Goal: Transaction & Acquisition: Purchase product/service

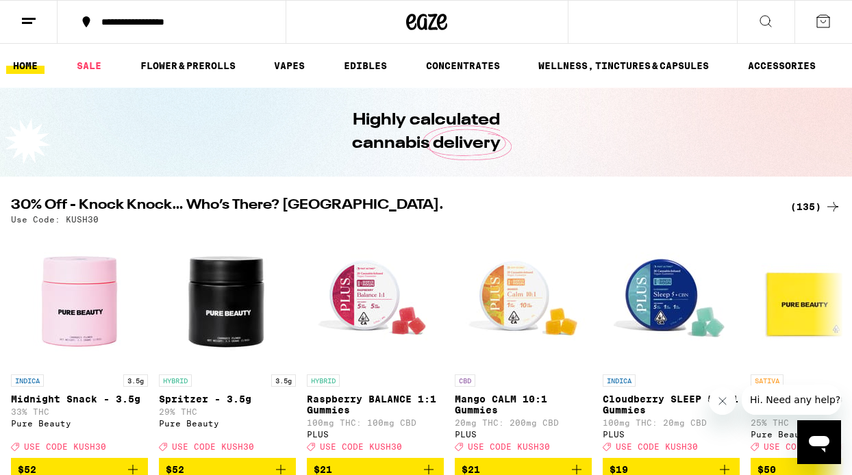
click at [816, 212] on div "(135)" at bounding box center [815, 207] width 51 height 16
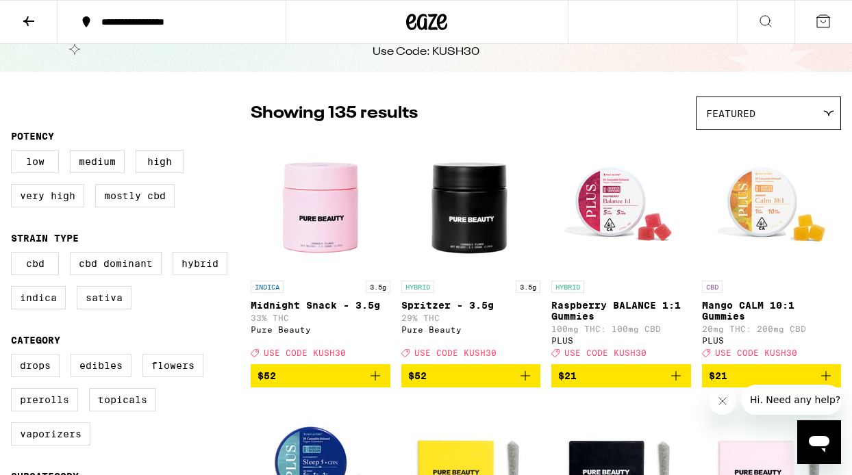
scroll to position [73, 0]
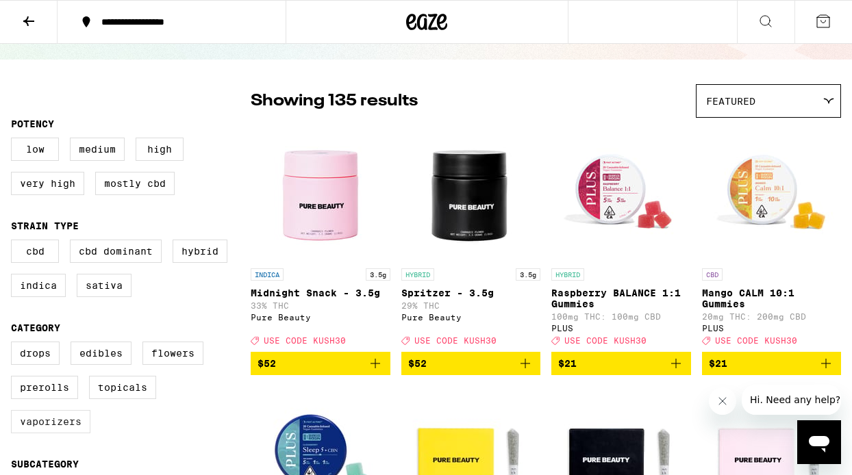
click at [55, 428] on label "Vaporizers" at bounding box center [50, 421] width 79 height 23
click at [14, 344] on input "Vaporizers" at bounding box center [14, 344] width 1 height 1
checkbox input "true"
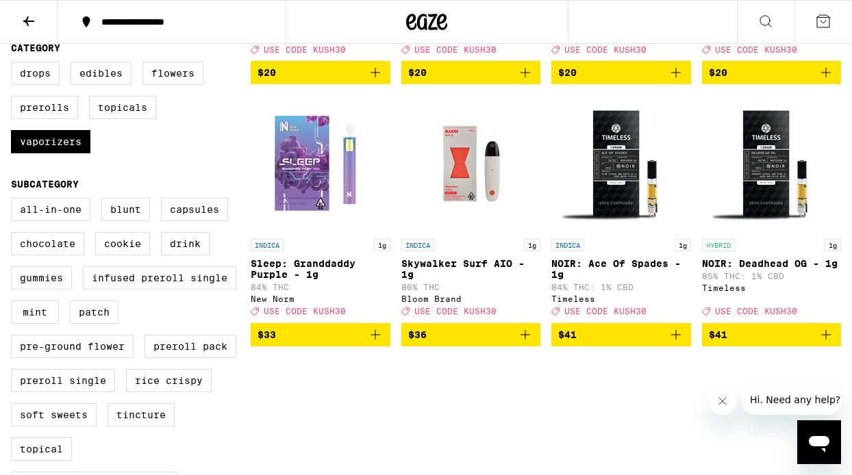
scroll to position [349, 0]
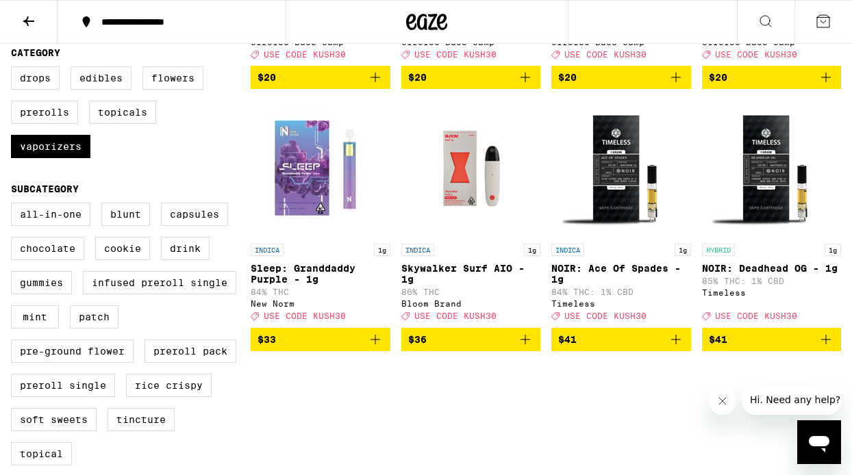
click at [828, 348] on icon "Add to bag" at bounding box center [826, 339] width 16 height 16
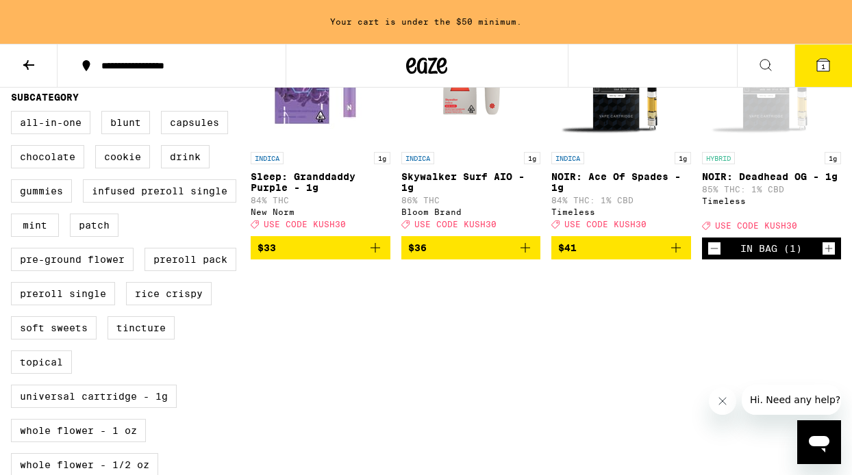
scroll to position [479, 0]
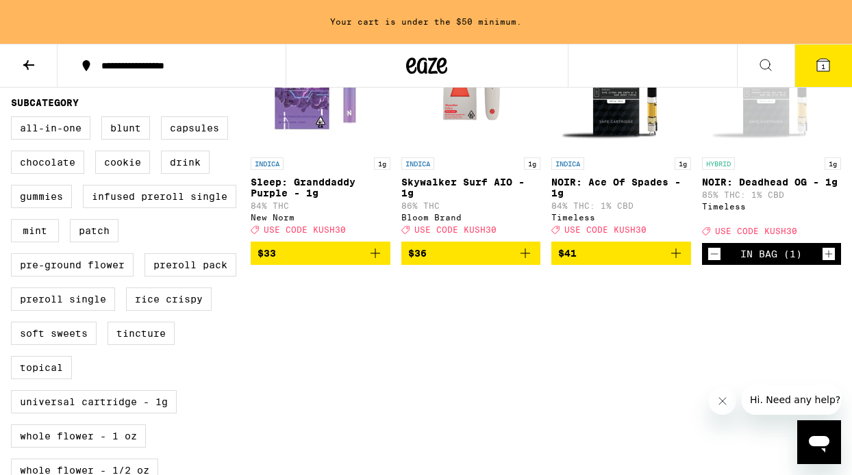
click at [830, 262] on icon "Increment" at bounding box center [828, 254] width 12 height 16
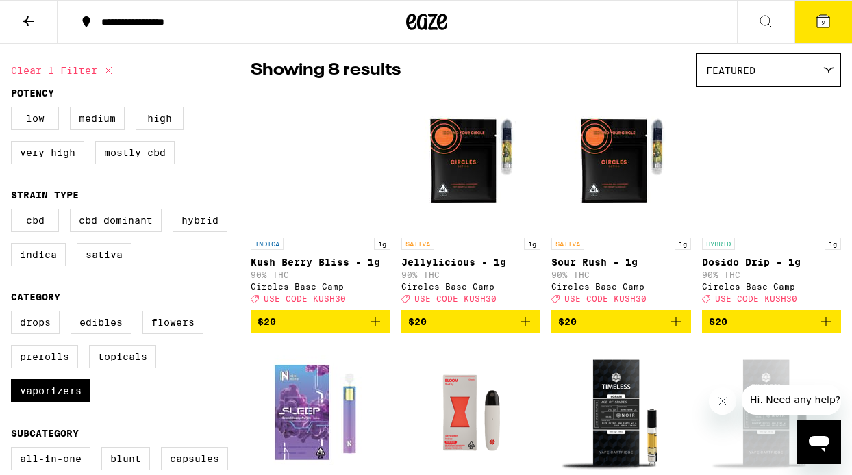
scroll to position [105, 0]
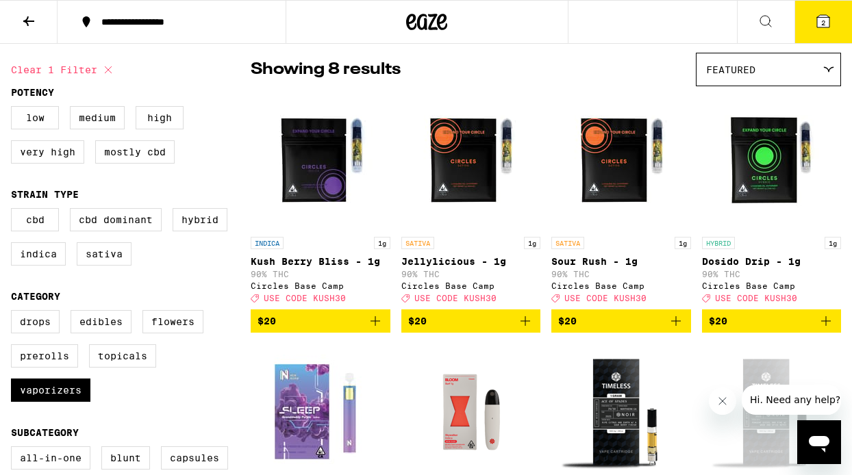
click at [828, 327] on icon "Add to bag" at bounding box center [826, 321] width 16 height 16
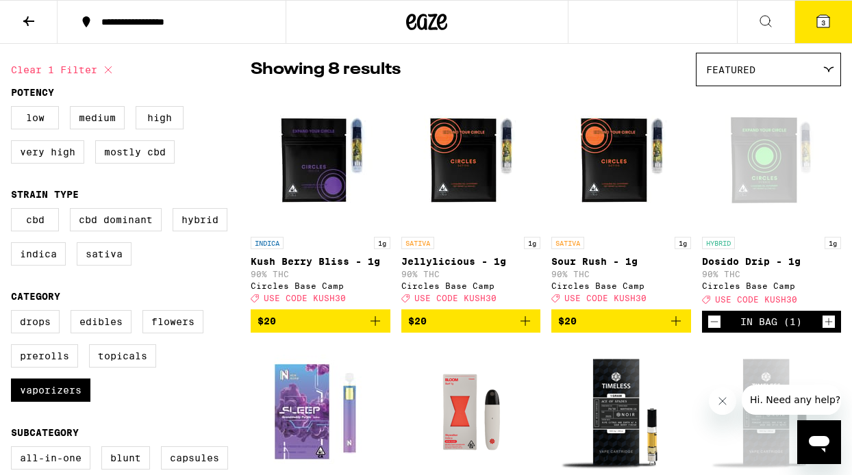
click at [828, 327] on icon "Increment" at bounding box center [828, 322] width 12 height 16
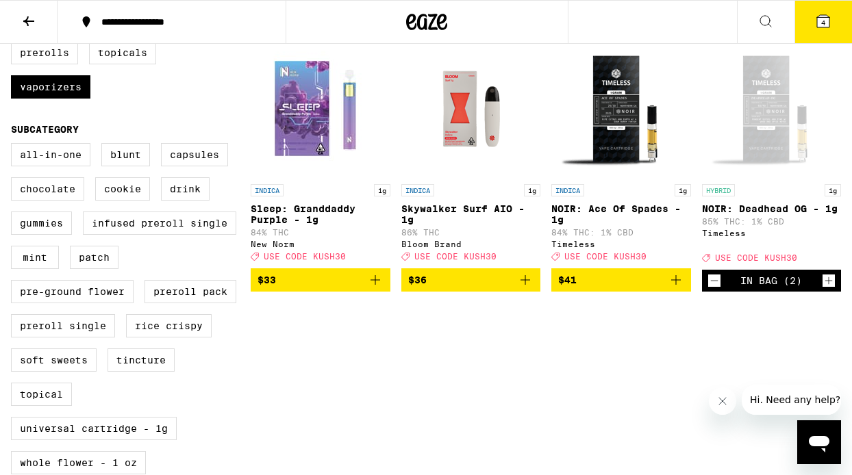
scroll to position [406, 0]
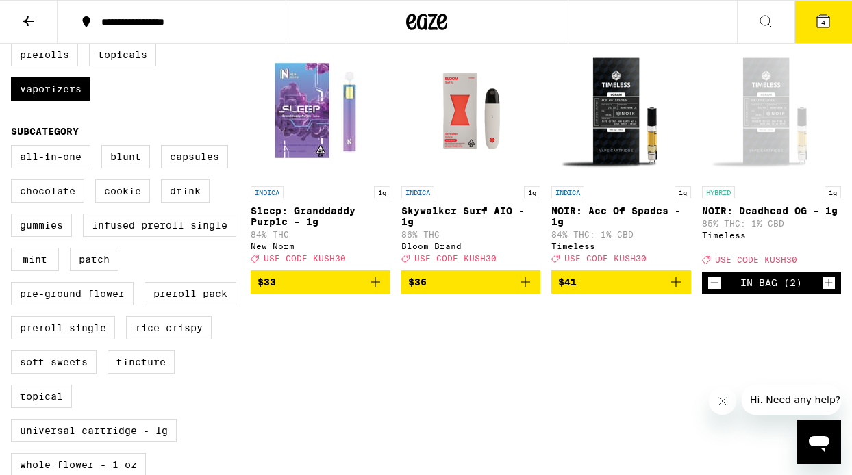
click at [524, 290] on icon "Add to bag" at bounding box center [525, 282] width 16 height 16
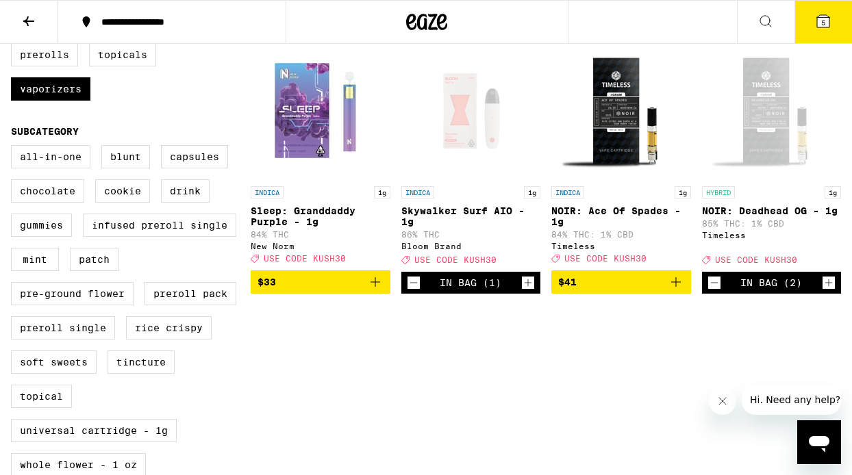
click at [524, 291] on icon "Increment" at bounding box center [528, 283] width 12 height 16
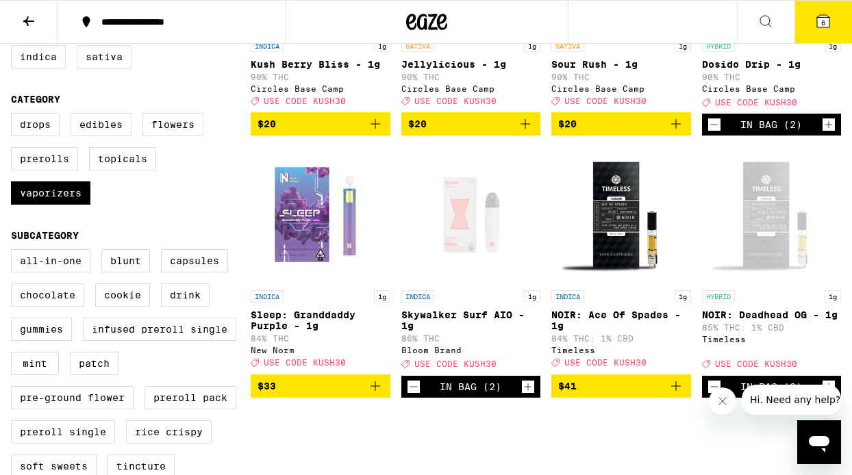
scroll to position [268, 0]
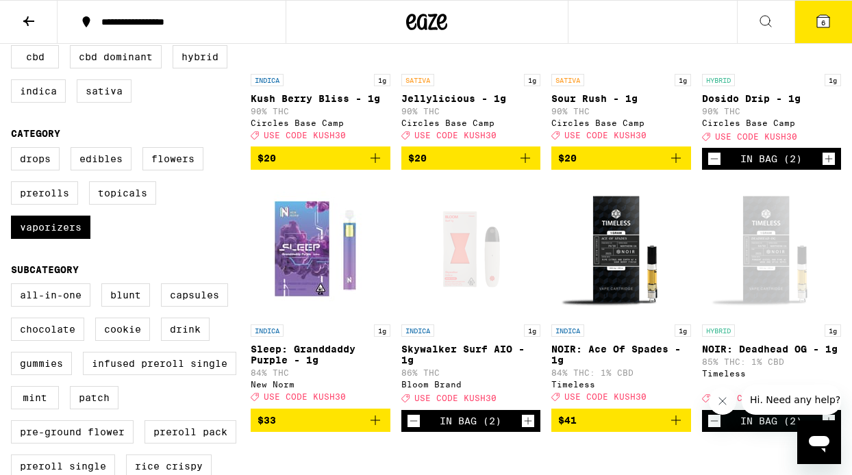
click at [143, 250] on div "Drops Edibles Flowers Prerolls Topicals Vaporizers" at bounding box center [131, 198] width 240 height 103
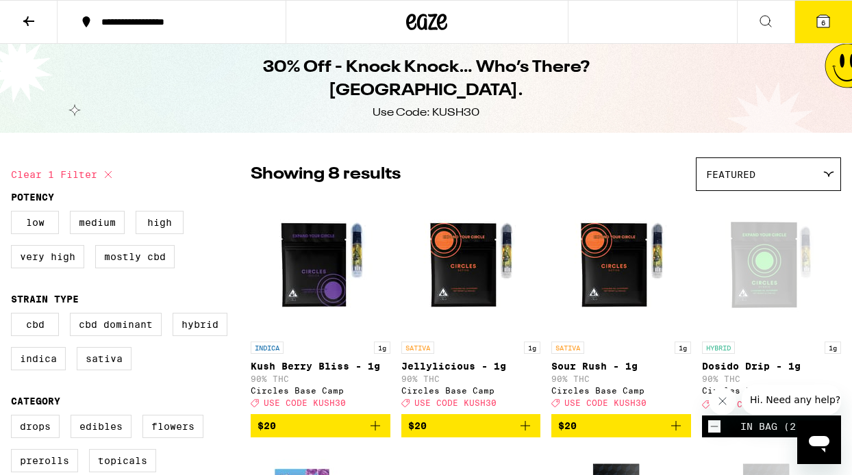
scroll to position [0, 0]
click at [23, 26] on icon at bounding box center [29, 21] width 16 height 16
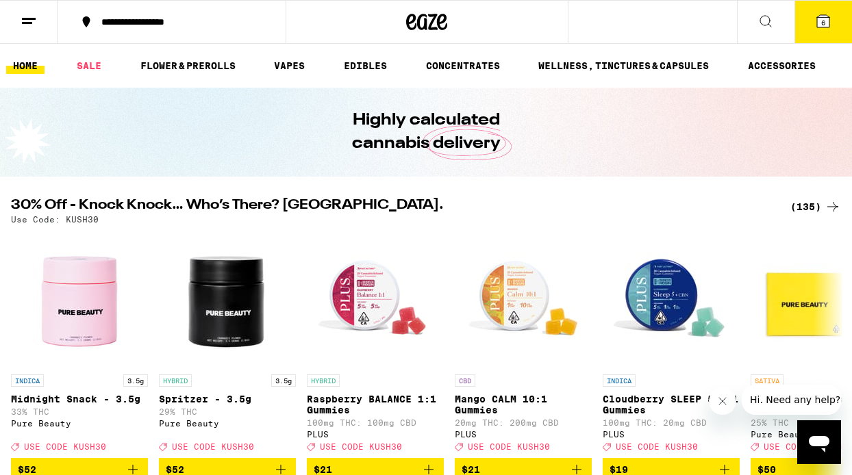
click at [757, 18] on button at bounding box center [766, 22] width 58 height 43
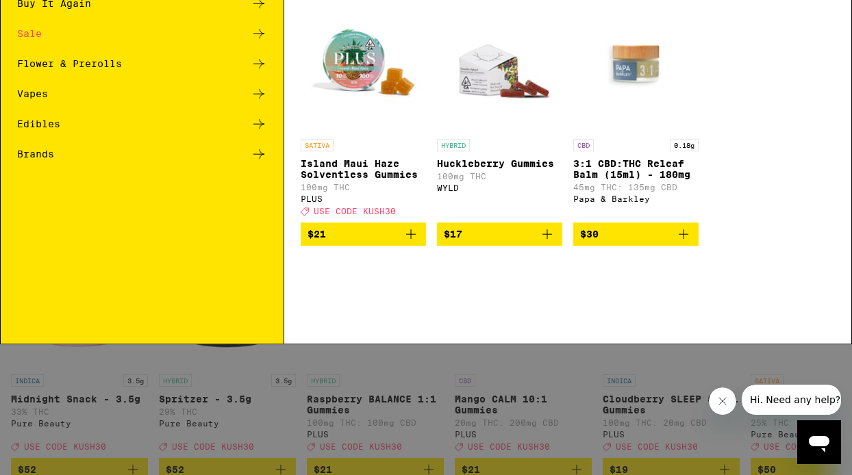
click at [766, 20] on div "Search for Products Popular Categories Buy It Again Sale Flower & Prerolls Vape…" at bounding box center [426, 237] width 852 height 475
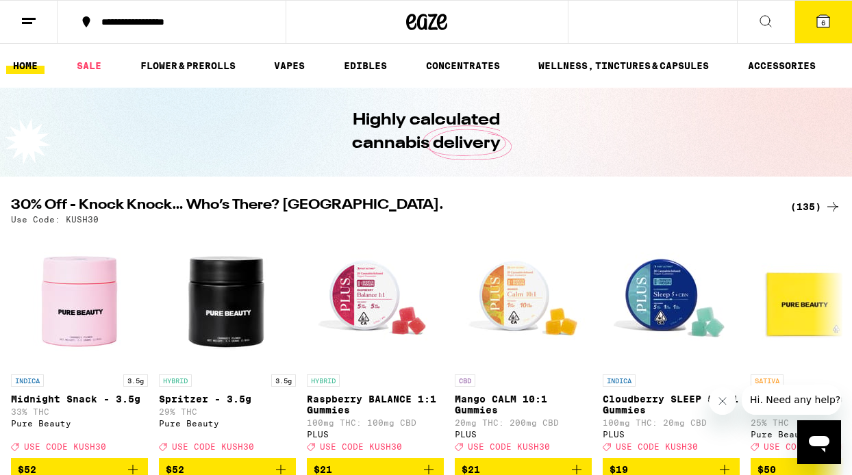
click at [766, 20] on icon at bounding box center [765, 21] width 16 height 16
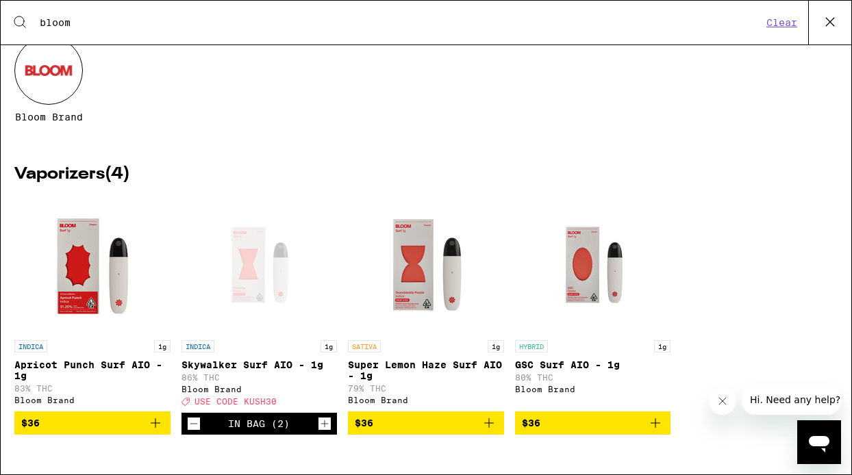
scroll to position [108, 0]
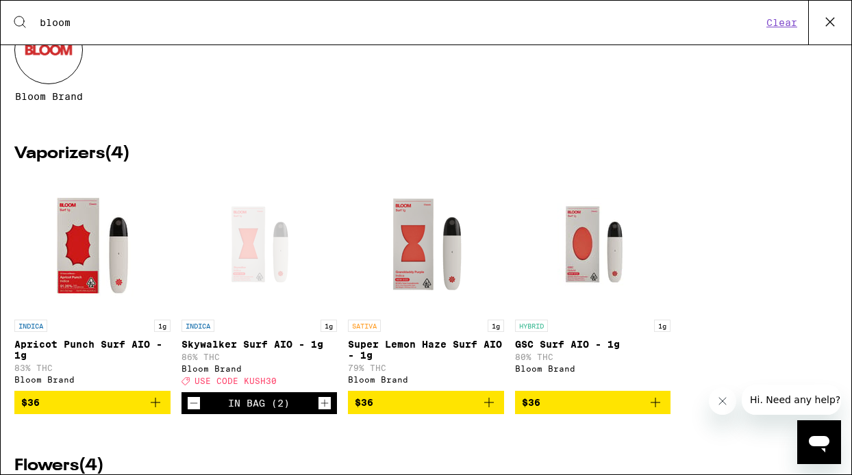
type input "bloom"
click at [598, 252] on img "Open page for GSC Surf AIO - 1g from Bloom Brand" at bounding box center [592, 244] width 137 height 137
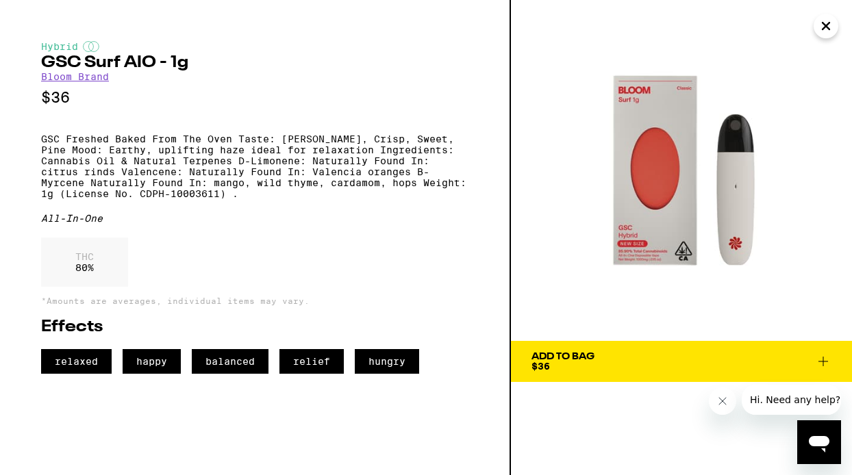
click at [543, 312] on img at bounding box center [681, 170] width 341 height 341
click at [826, 363] on icon at bounding box center [823, 361] width 16 height 16
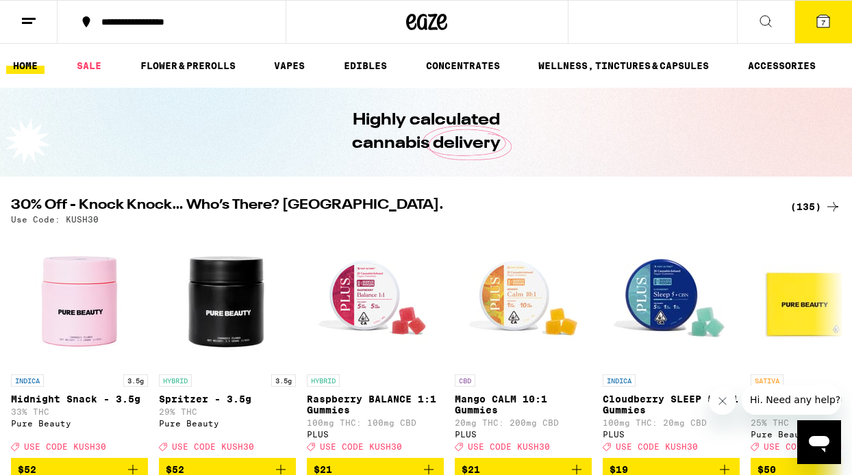
click at [822, 24] on span "7" at bounding box center [823, 22] width 4 height 8
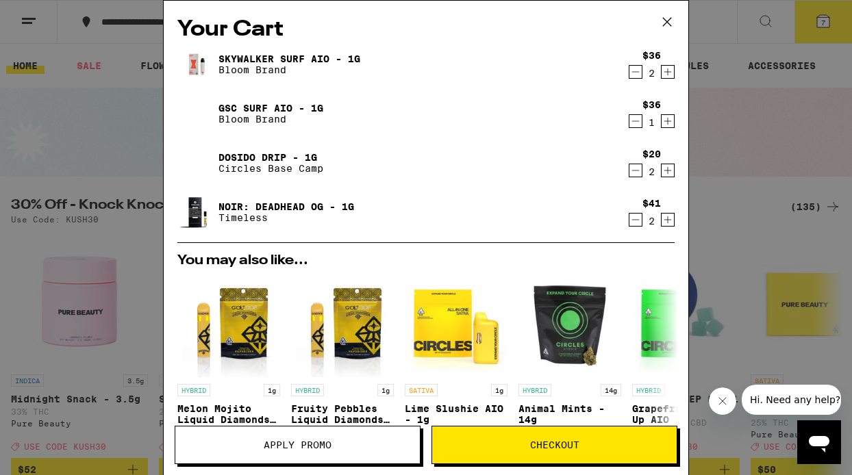
click at [670, 123] on icon "Increment" at bounding box center [667, 121] width 12 height 16
click at [631, 170] on icon "Decrement" at bounding box center [635, 170] width 12 height 16
click at [637, 216] on icon "Decrement" at bounding box center [635, 220] width 12 height 16
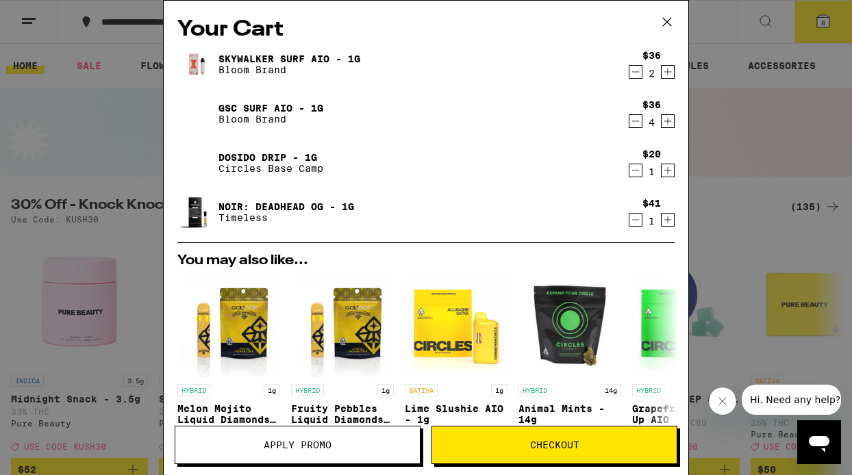
click at [733, 170] on div "Your Cart Skywalker Surf AIO - 1g Bloom Brand $36 2 GSC Surf AIO - 1g Bloom Bra…" at bounding box center [426, 237] width 852 height 475
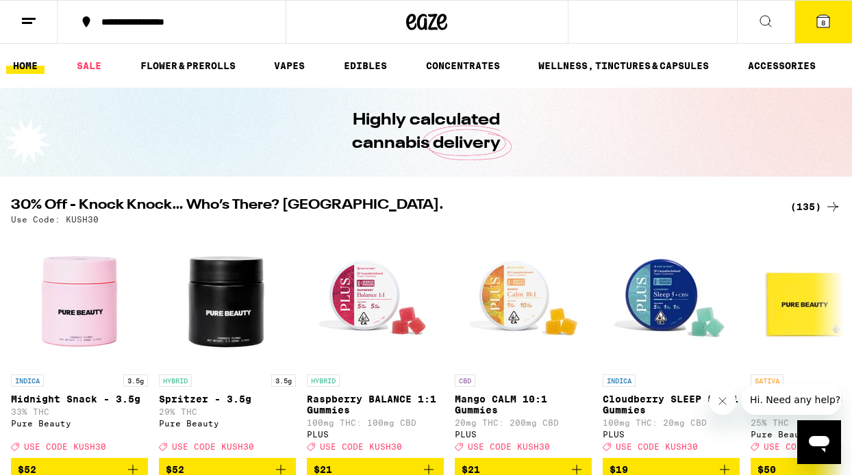
click at [826, 24] on icon at bounding box center [823, 21] width 12 height 12
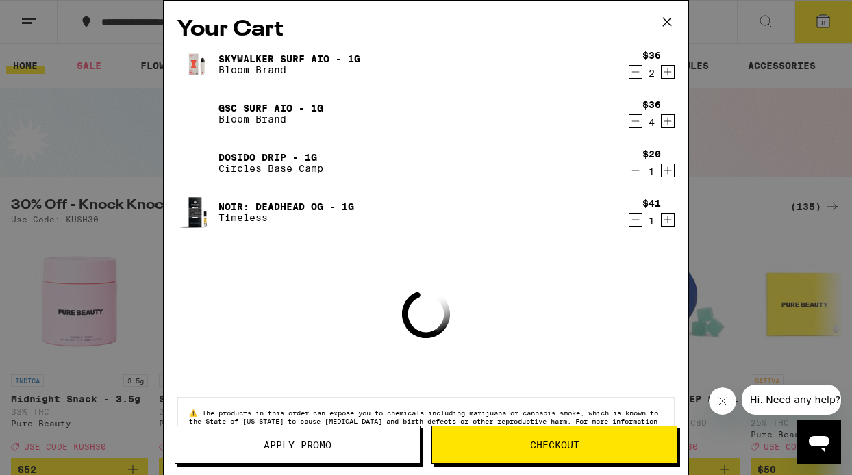
click at [252, 108] on link "GSC Surf AIO - 1g" at bounding box center [270, 108] width 105 height 11
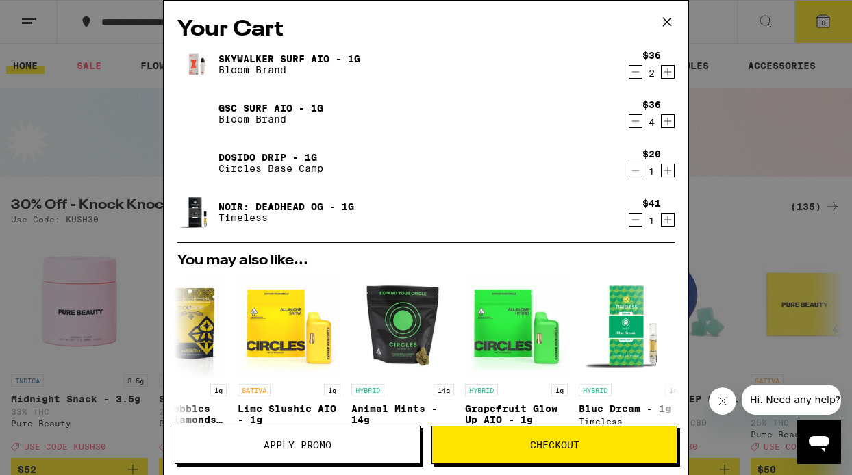
click at [725, 73] on div "Your Cart Skywalker Surf AIO - 1g Bloom Brand $36 2 GSC Surf AIO - 1g Bloom Bra…" at bounding box center [426, 237] width 852 height 475
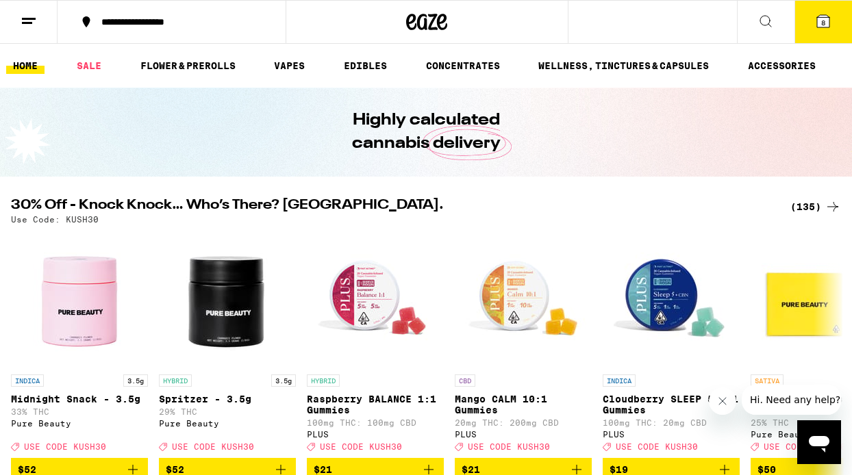
click at [810, 210] on div "(135)" at bounding box center [815, 207] width 51 height 16
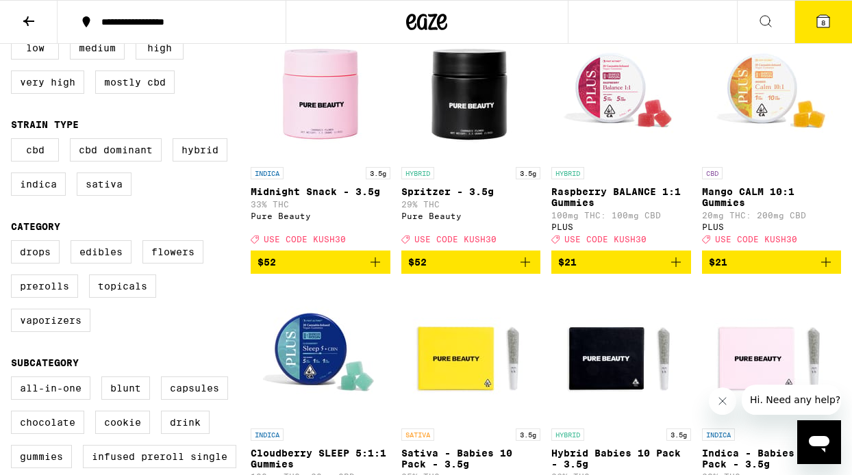
scroll to position [180, 0]
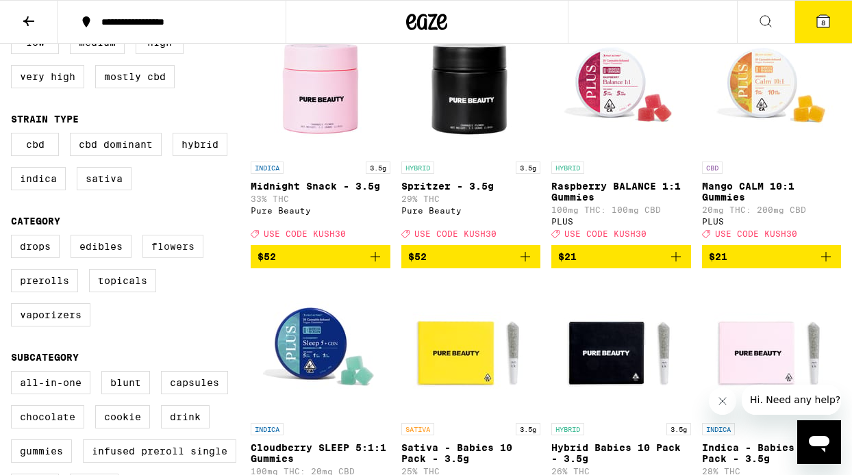
click at [189, 256] on label "Flowers" at bounding box center [172, 246] width 61 height 23
click at [14, 238] on input "Flowers" at bounding box center [14, 237] width 1 height 1
checkbox input "true"
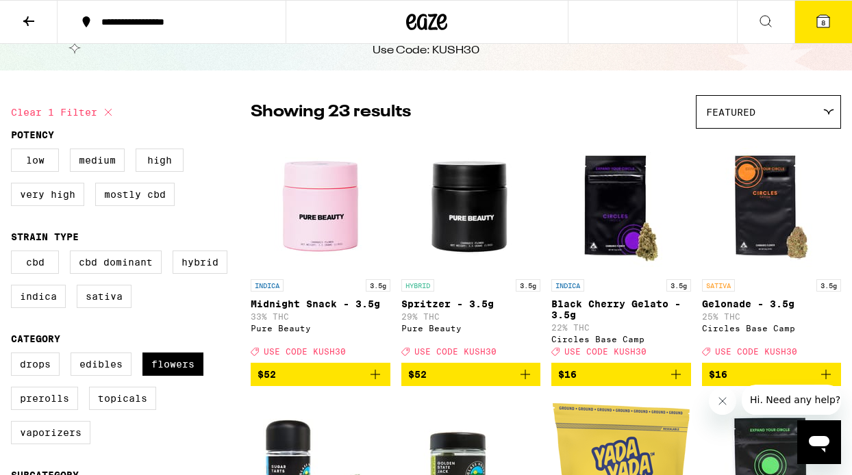
scroll to position [70, 0]
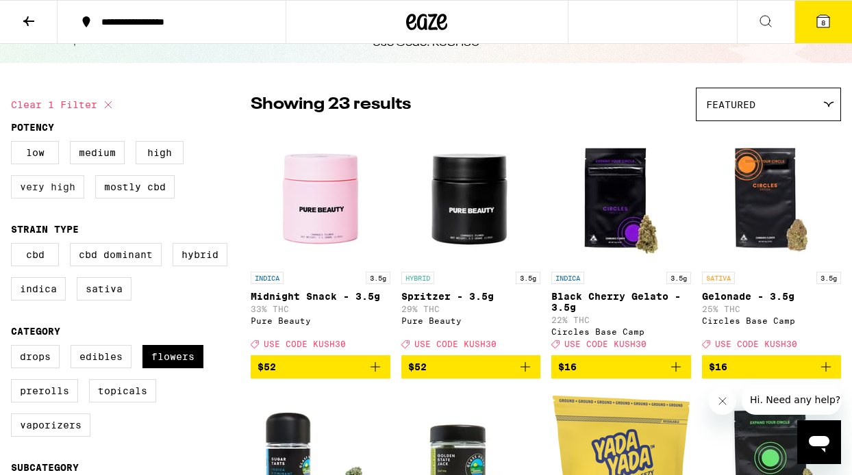
click at [52, 189] on label "Very High" at bounding box center [47, 186] width 73 height 23
click at [14, 144] on input "Very High" at bounding box center [14, 143] width 1 height 1
checkbox input "true"
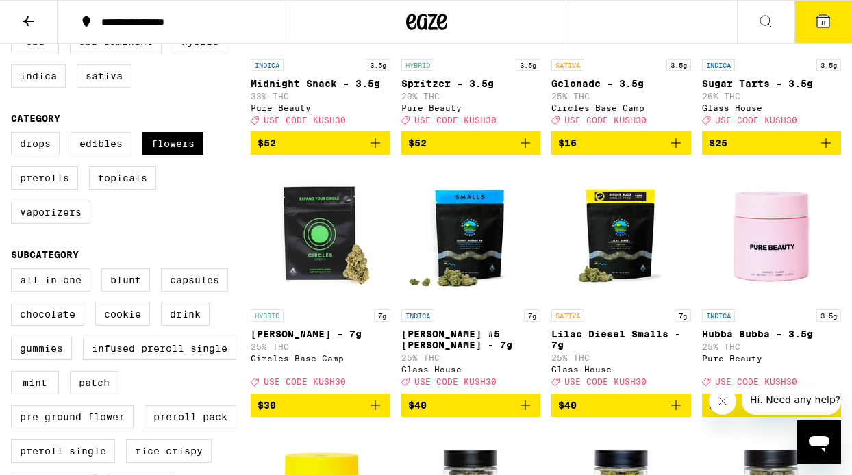
scroll to position [294, 0]
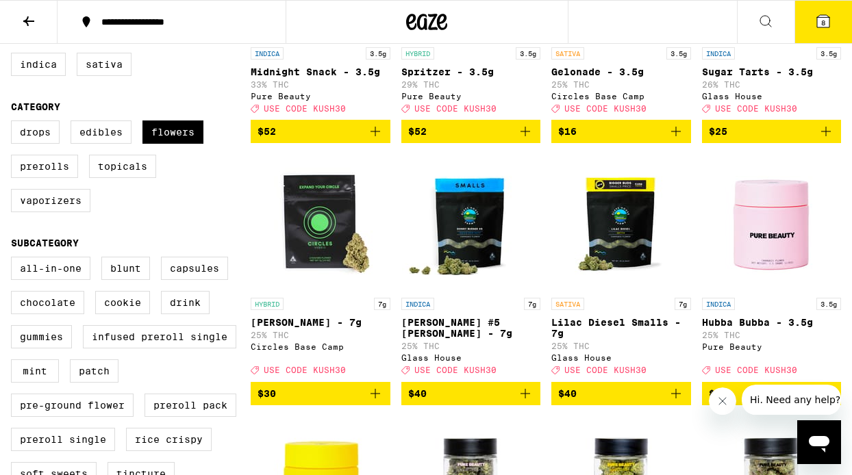
click at [375, 399] on icon "Add to bag" at bounding box center [375, 394] width 10 height 10
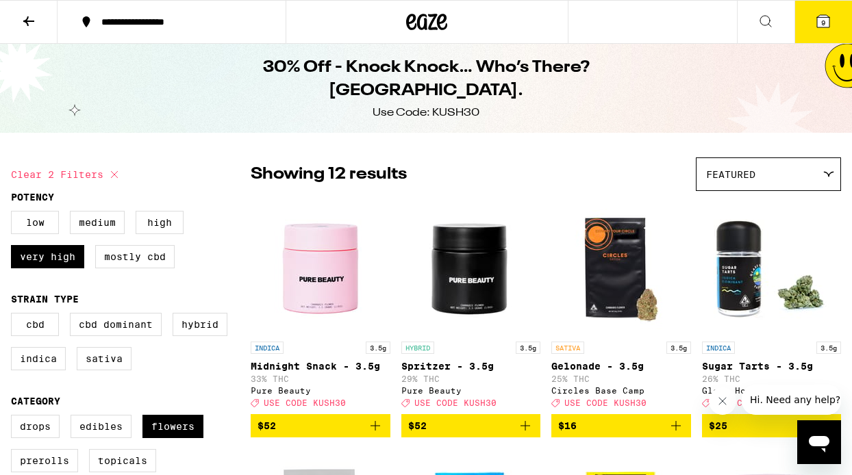
scroll to position [0, 0]
click at [822, 21] on span "9" at bounding box center [823, 22] width 4 height 8
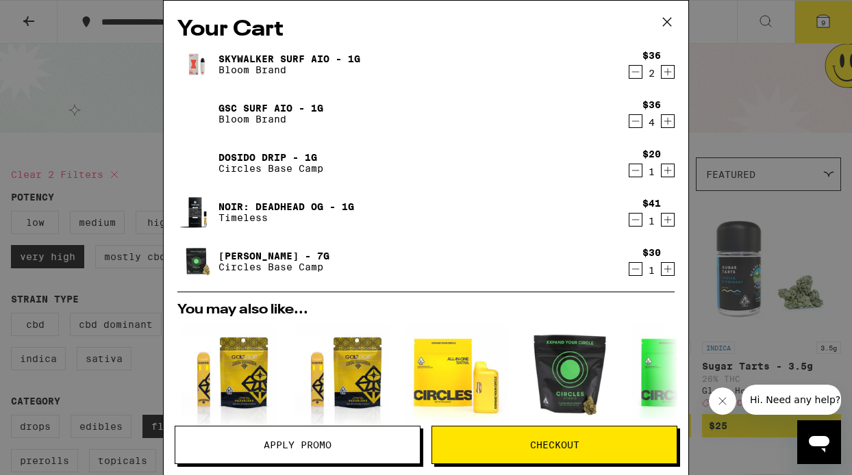
click at [671, 267] on icon "Increment" at bounding box center [667, 269] width 12 height 16
click at [781, 336] on div "Your Cart Skywalker Surf AIO - 1g Bloom Brand $36 2 GSC Surf AIO - 1g Bloom Bra…" at bounding box center [426, 237] width 852 height 475
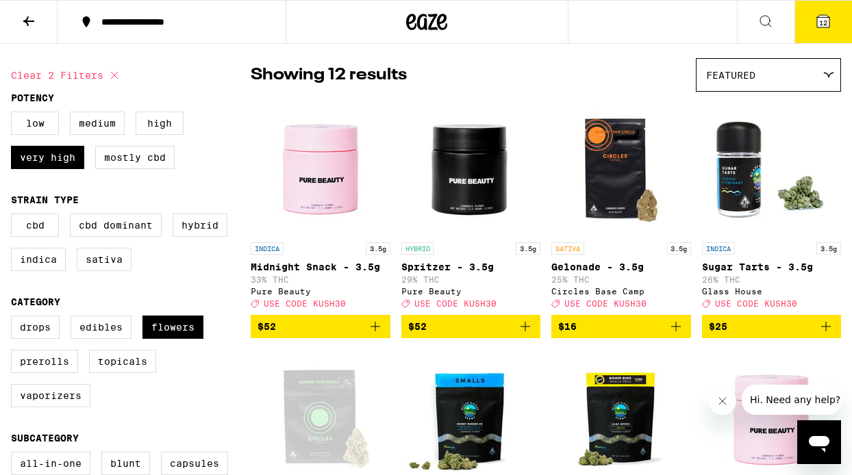
scroll to position [101, 0]
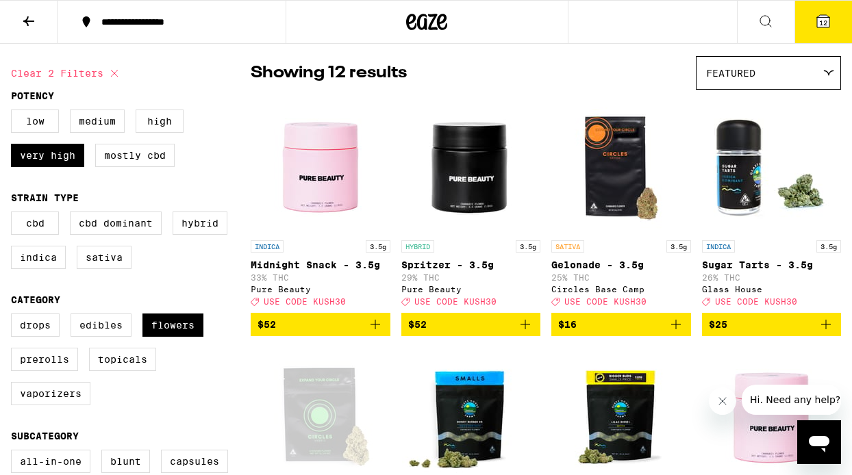
click at [824, 23] on span "12" at bounding box center [823, 22] width 8 height 8
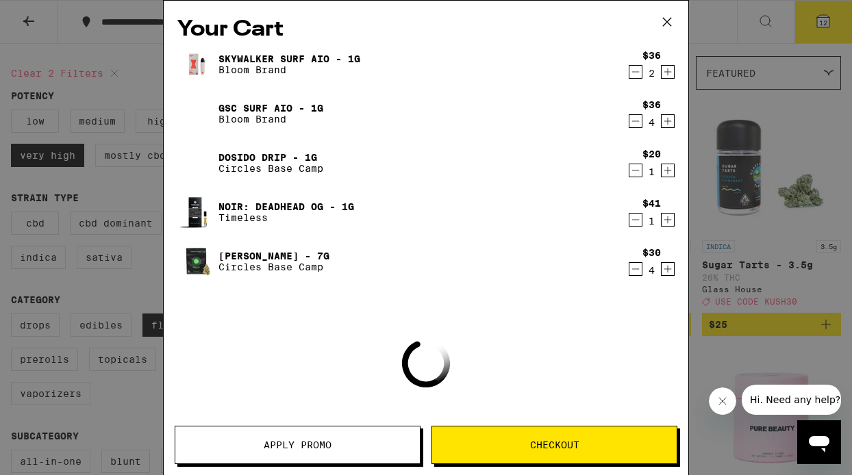
click at [330, 440] on span "Apply Promo" at bounding box center [298, 445] width 68 height 10
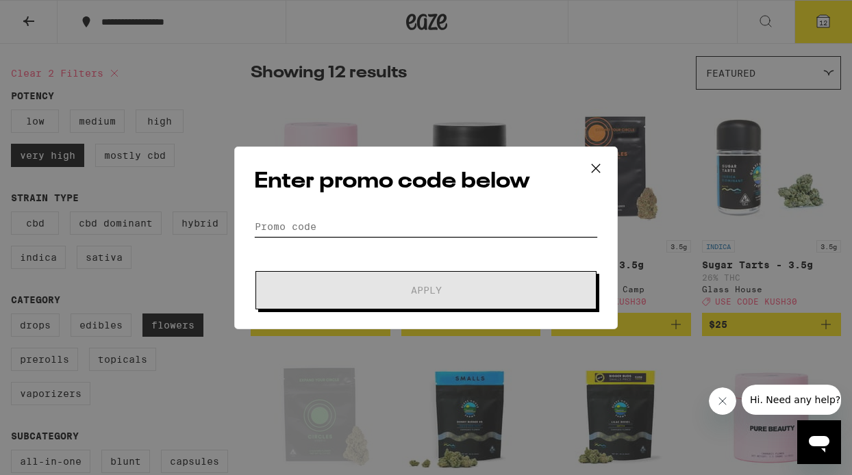
click at [365, 227] on input "Promo Code" at bounding box center [426, 226] width 344 height 21
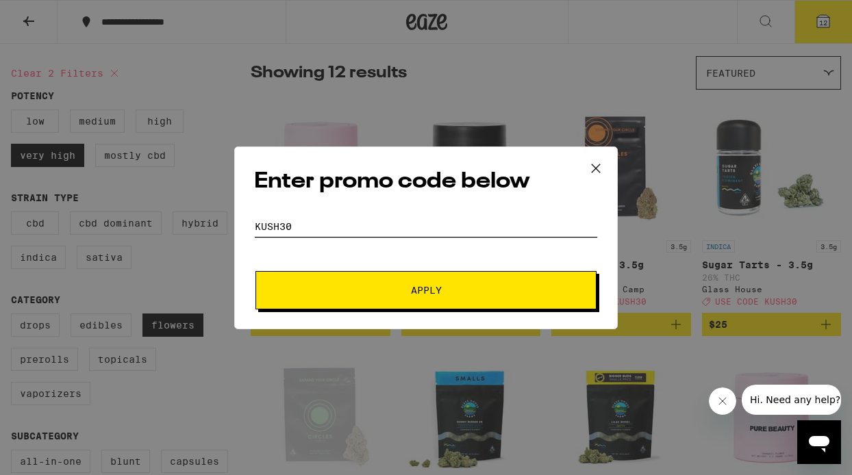
type input "kush30"
click at [392, 286] on span "Apply" at bounding box center [426, 291] width 246 height 10
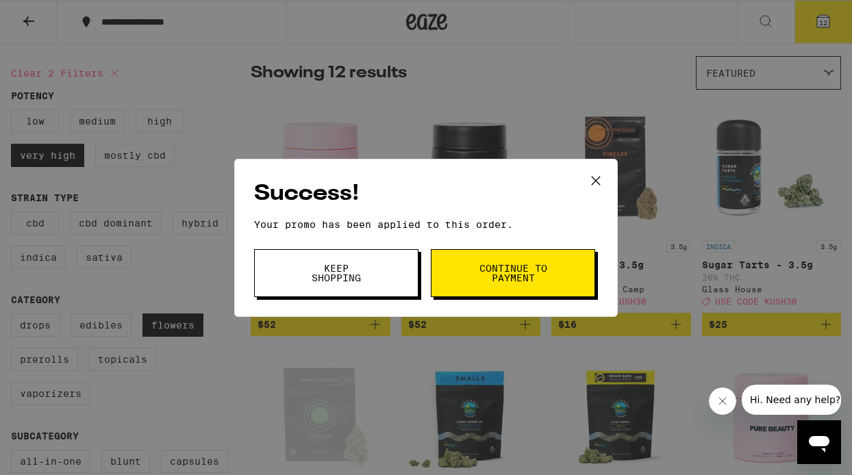
click at [533, 272] on span "Continue to payment" at bounding box center [513, 273] width 70 height 19
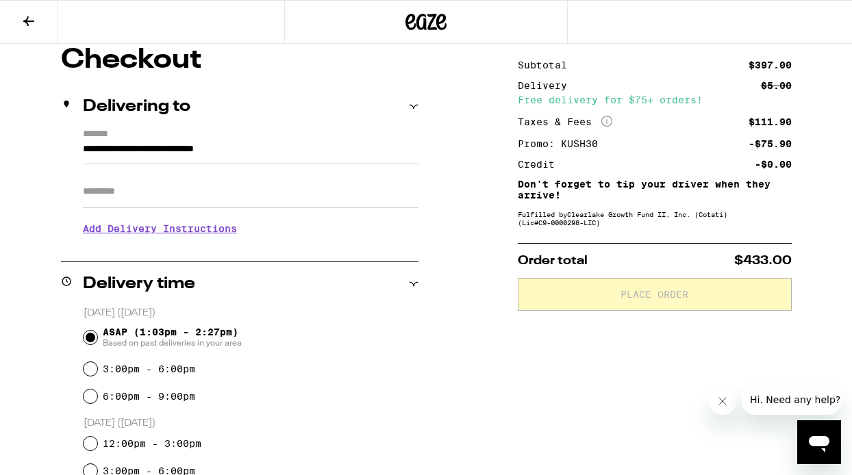
scroll to position [118, 0]
click at [265, 199] on input "Apt/Suite" at bounding box center [251, 192] width 336 height 33
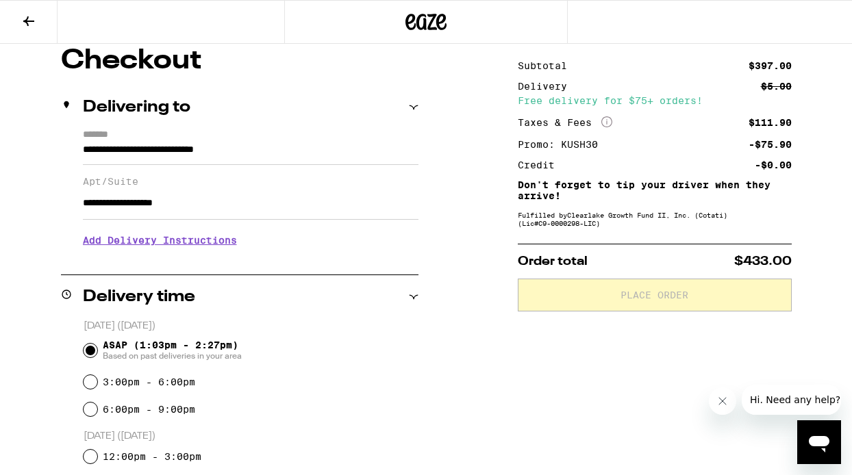
drag, startPoint x: 208, startPoint y: 211, endPoint x: 59, endPoint y: 212, distance: 149.3
type input "**********"
drag, startPoint x: 203, startPoint y: 208, endPoint x: 49, endPoint y: 200, distance: 153.6
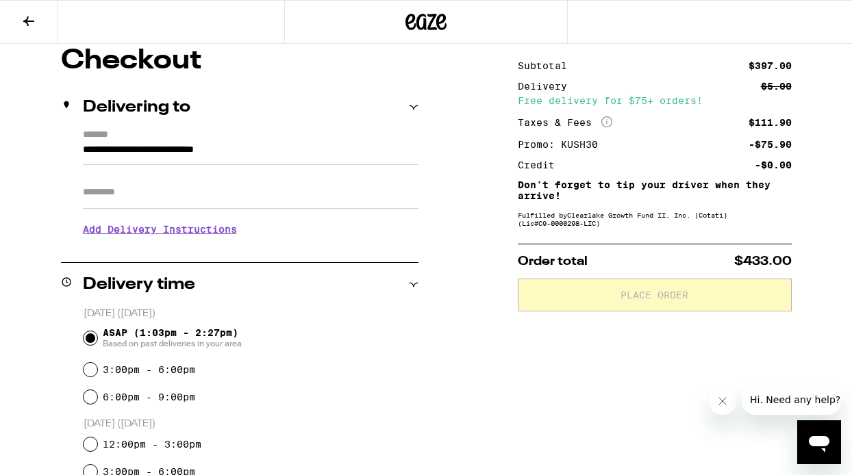
click at [123, 236] on h3 "Add Delivery Instructions" at bounding box center [251, 229] width 336 height 31
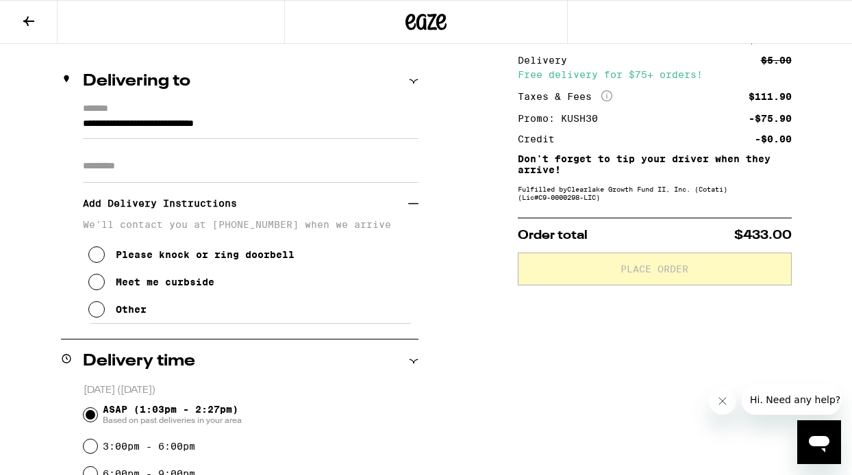
scroll to position [155, 0]
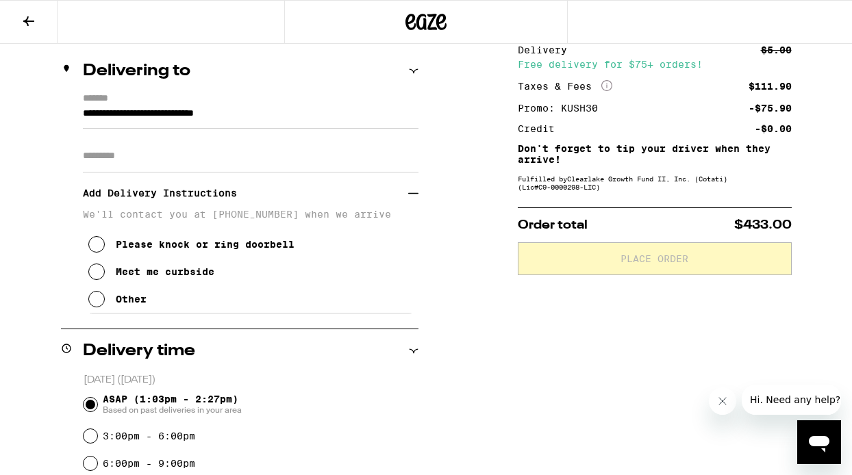
click at [99, 299] on icon at bounding box center [96, 299] width 16 height 16
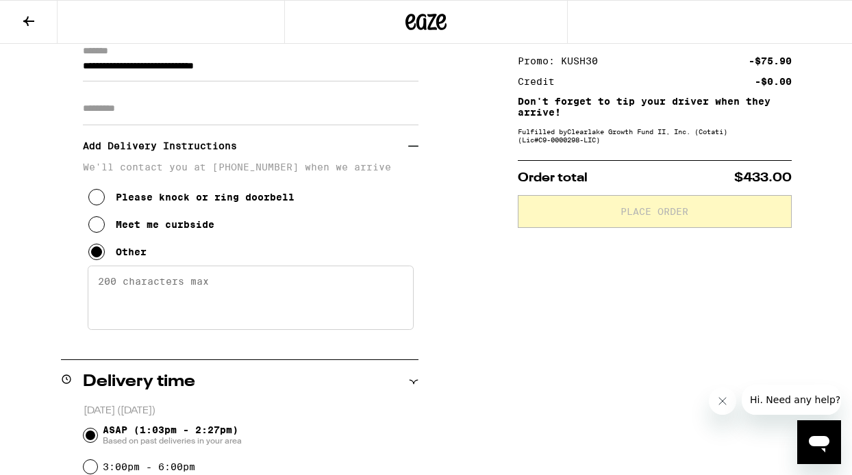
scroll to position [223, 0]
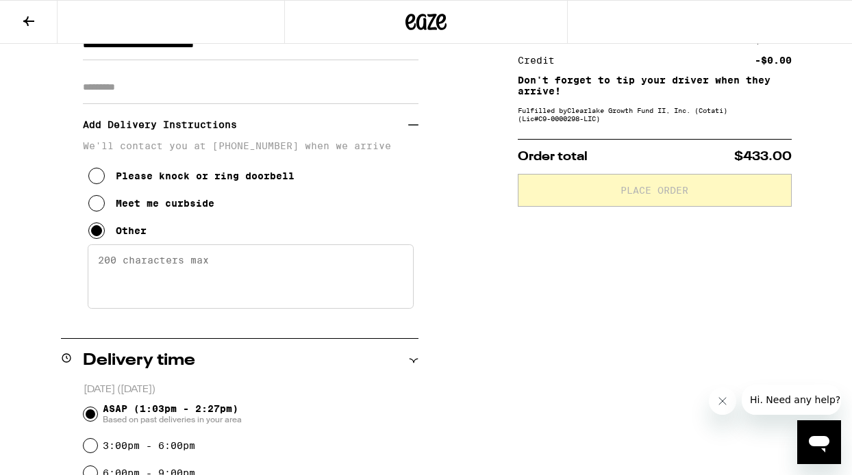
click at [212, 273] on textarea "Enter any other delivery instructions you want driver to know" at bounding box center [251, 276] width 326 height 64
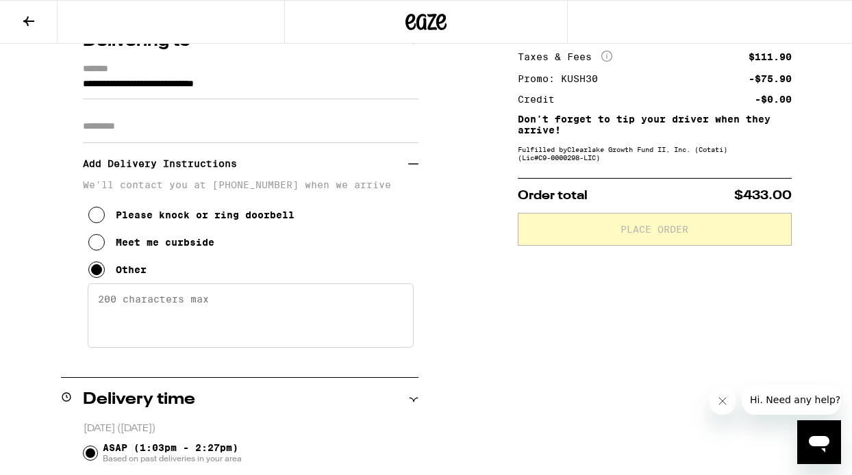
scroll to position [183, 0]
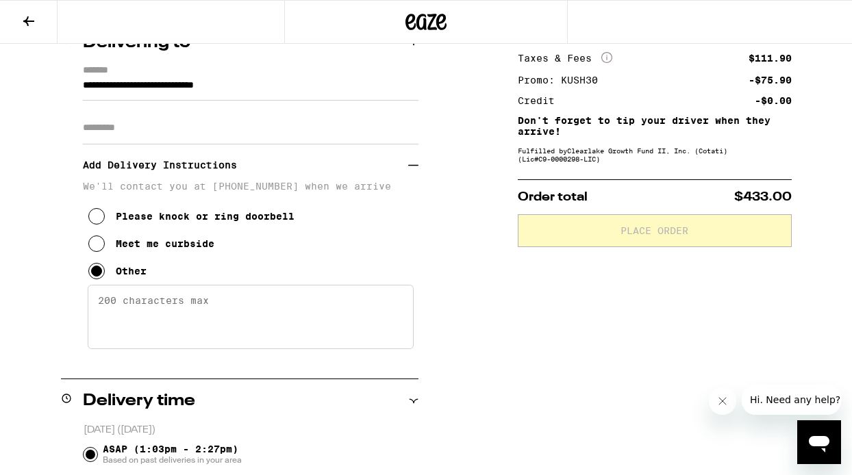
click at [94, 216] on icon at bounding box center [96, 216] width 16 height 16
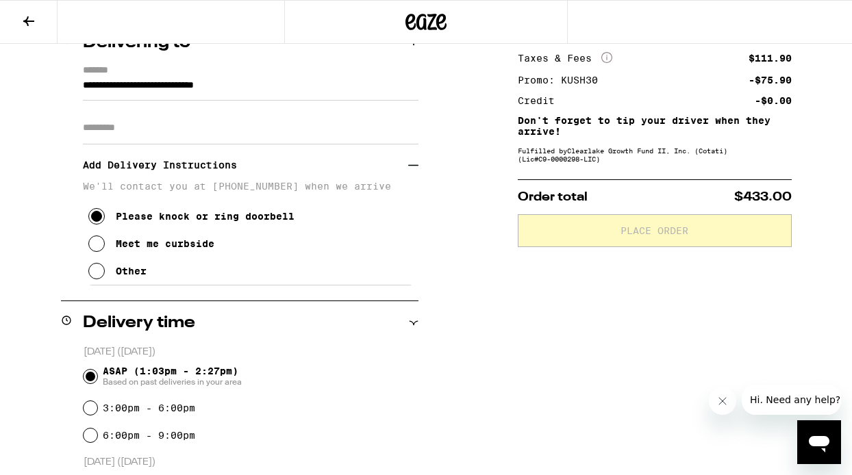
click at [147, 140] on input "Apt/Suite" at bounding box center [251, 128] width 336 height 33
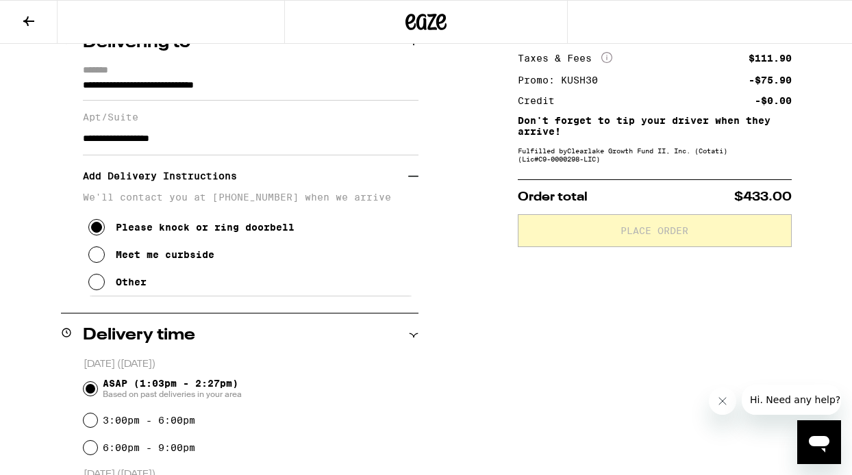
type input "**********"
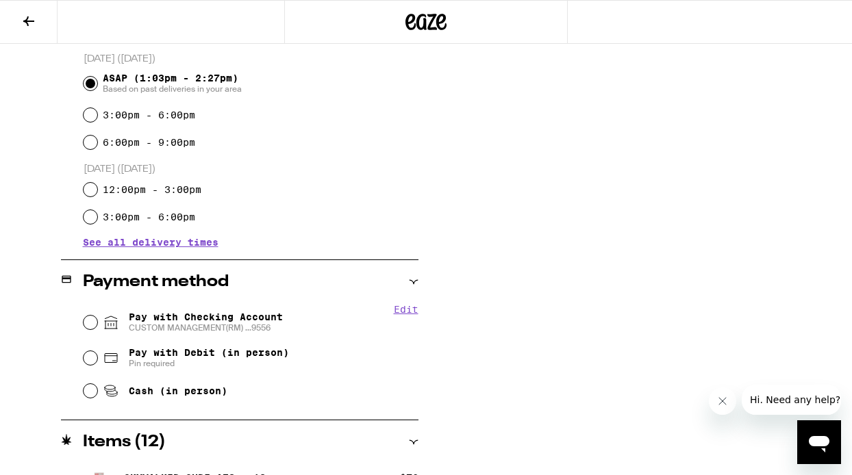
scroll to position [490, 0]
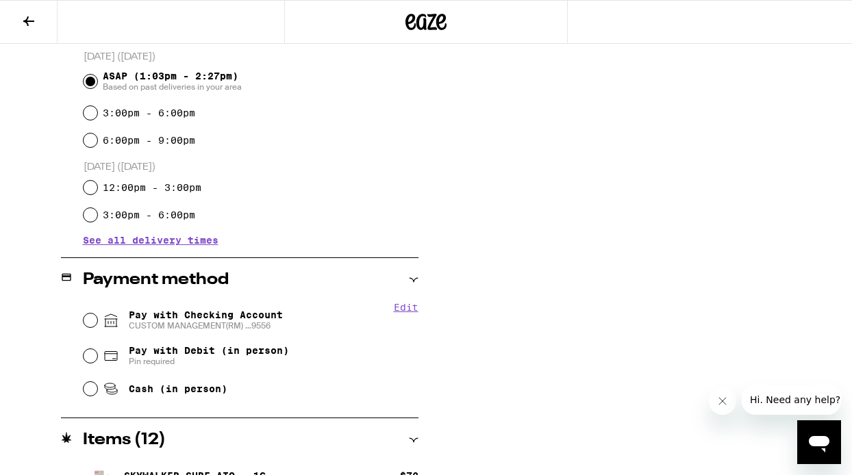
click at [209, 318] on span "Pay with Checking Account CUSTOM MANAGEMENT(RM) ...9556" at bounding box center [206, 320] width 154 height 22
click at [97, 318] on input "Pay with Checking Account CUSTOM MANAGEMENT(RM) ...9556" at bounding box center [91, 321] width 14 height 14
radio input "true"
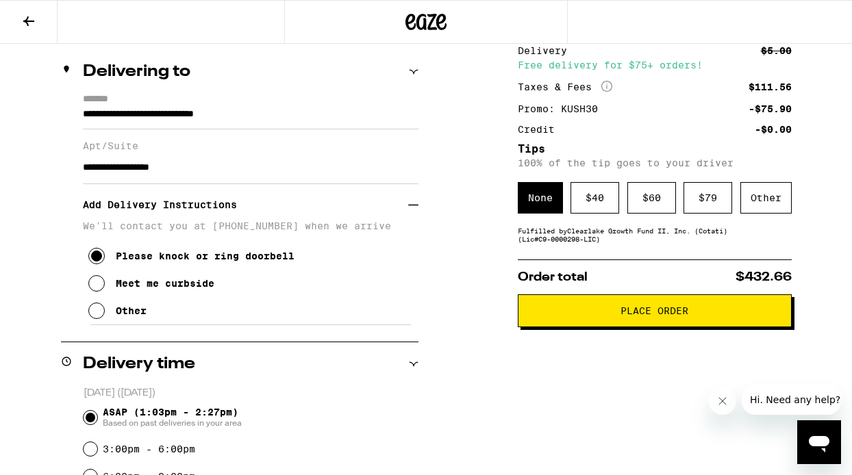
scroll to position [154, 0]
click at [760, 207] on div "Other" at bounding box center [765, 197] width 51 height 31
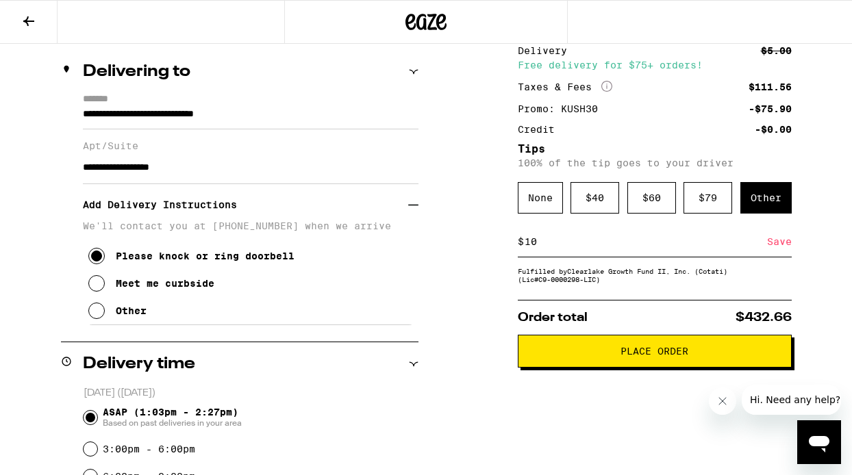
type input "10"
click at [779, 244] on div "Save" at bounding box center [779, 242] width 25 height 30
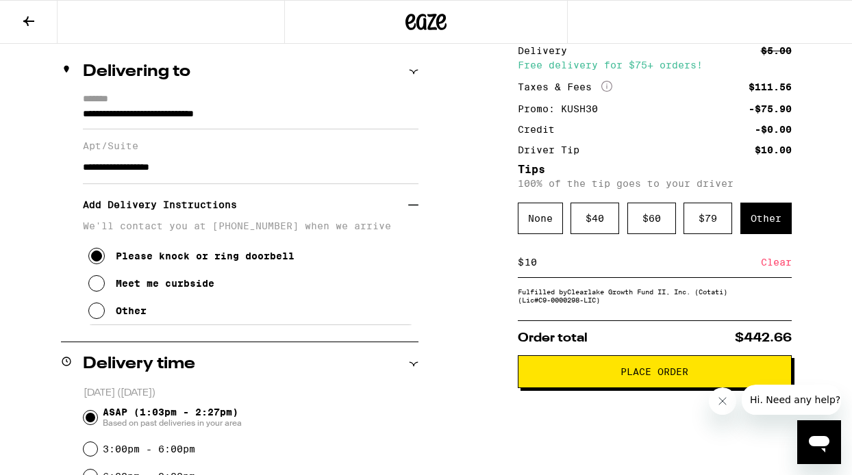
click at [622, 377] on span "Place Order" at bounding box center [654, 372] width 68 height 10
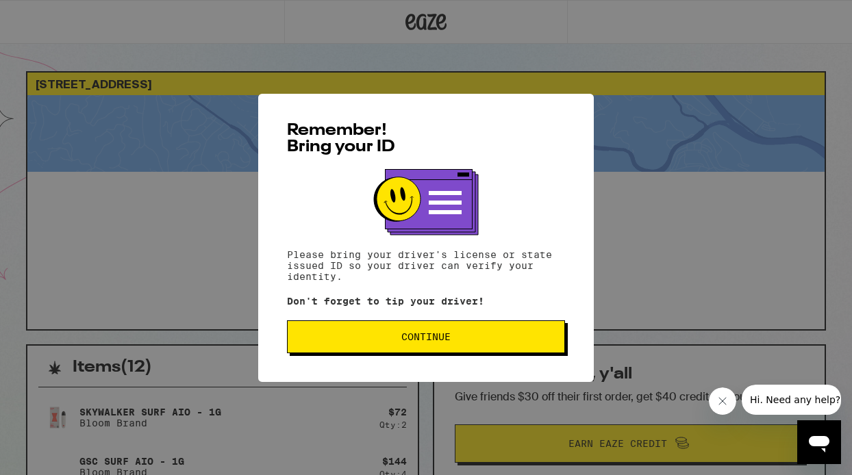
click at [493, 340] on span "Continue" at bounding box center [426, 337] width 255 height 10
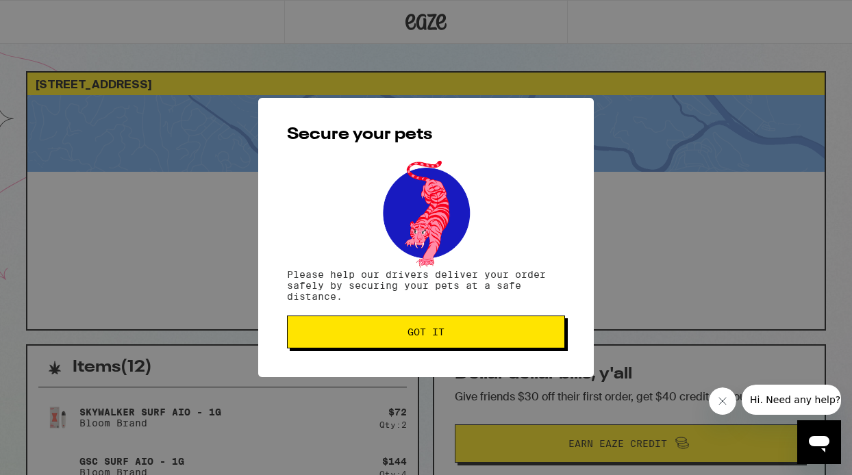
click at [480, 344] on button "Got it" at bounding box center [426, 332] width 278 height 33
